Goal: Transaction & Acquisition: Purchase product/service

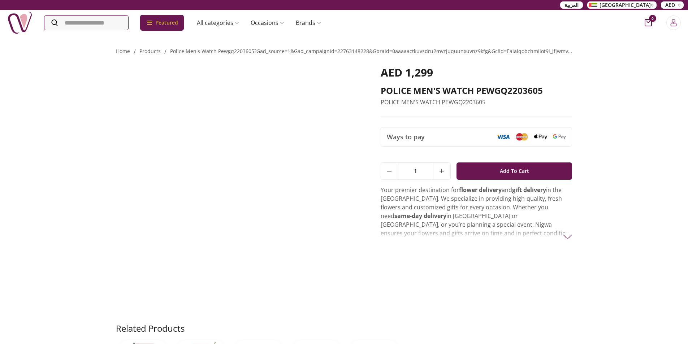
click at [332, 210] on img at bounding box center [238, 186] width 245 height 240
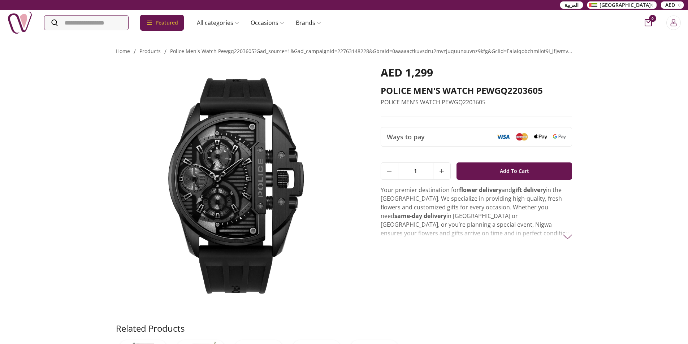
click at [352, 204] on img at bounding box center [238, 186] width 245 height 240
